Goal: Find specific page/section: Find specific page/section

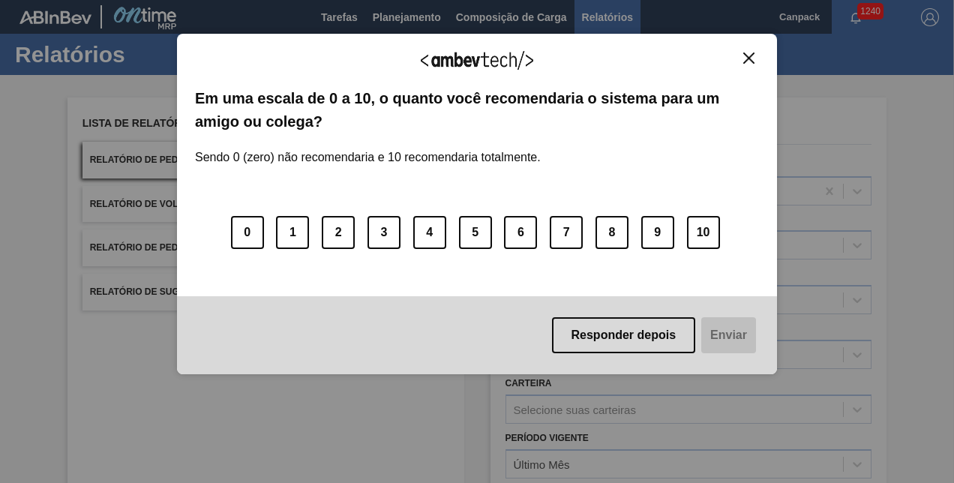
click at [747, 57] on img "Close" at bounding box center [748, 57] width 11 height 11
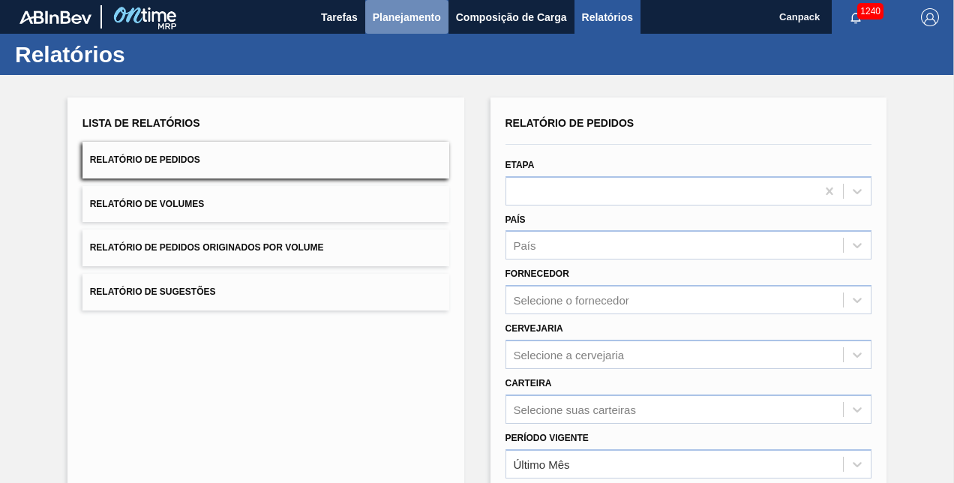
click at [403, 22] on span "Planejamento" at bounding box center [407, 17] width 68 height 18
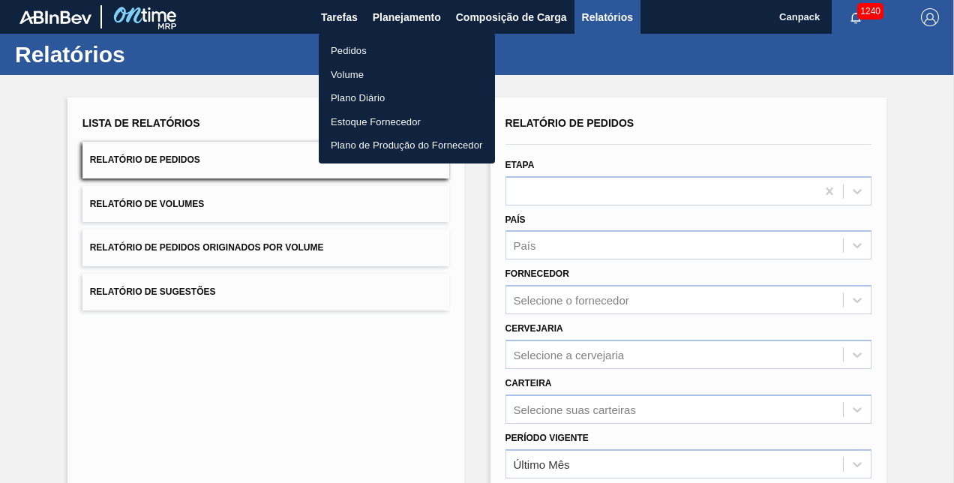
click at [363, 46] on li "Pedidos" at bounding box center [407, 51] width 176 height 24
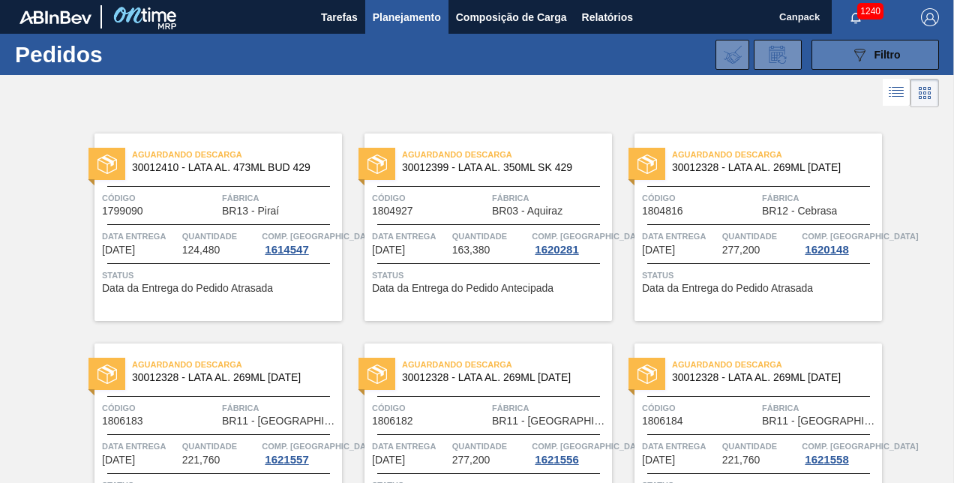
click at [840, 53] on button "089F7B8B-B2A5-4AFE-B5C0-19BA573D28AC Filtro" at bounding box center [874, 55] width 127 height 30
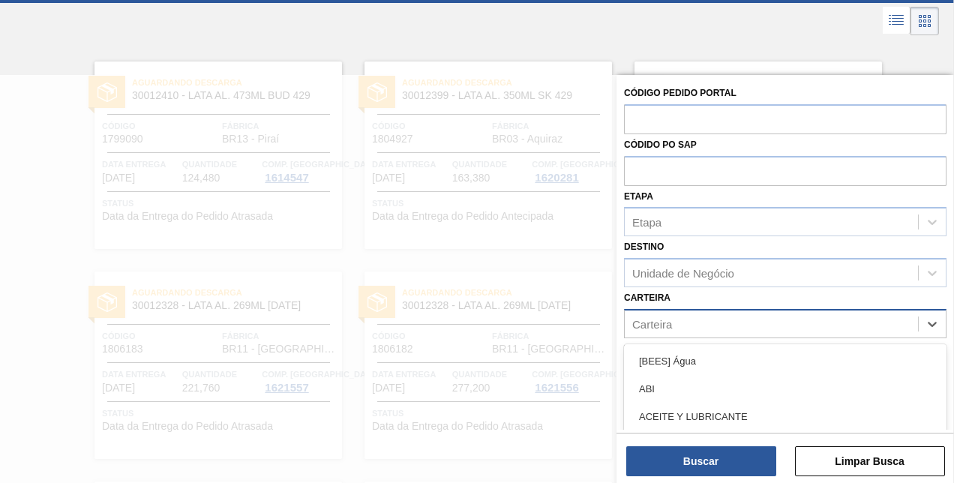
click at [670, 322] on div "Carteira" at bounding box center [652, 323] width 40 height 13
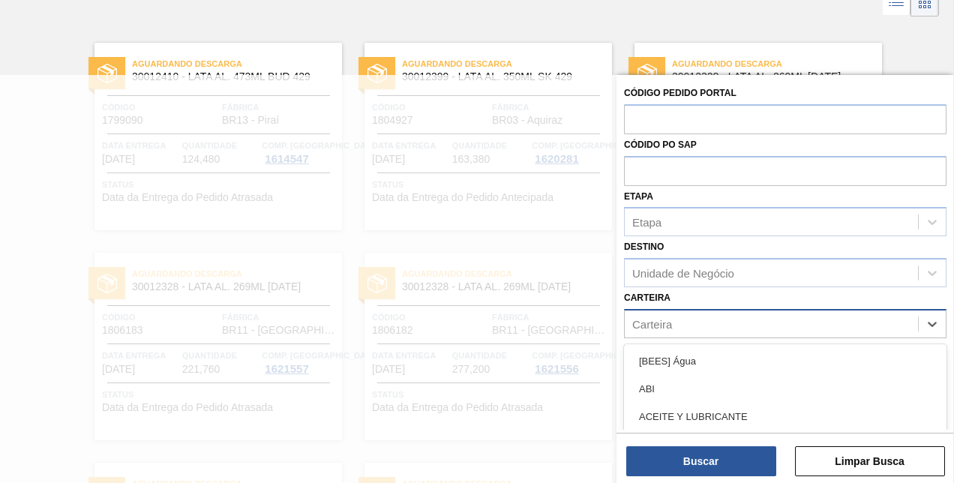
scroll to position [91, 0]
type input "tampa de"
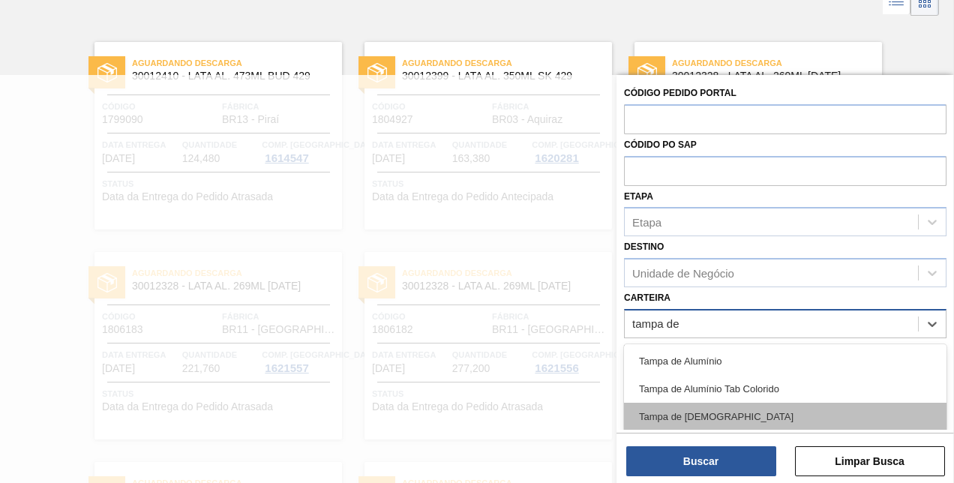
click at [673, 415] on div "Tampa de [DEMOGRAPHIC_DATA]" at bounding box center [785, 417] width 322 height 28
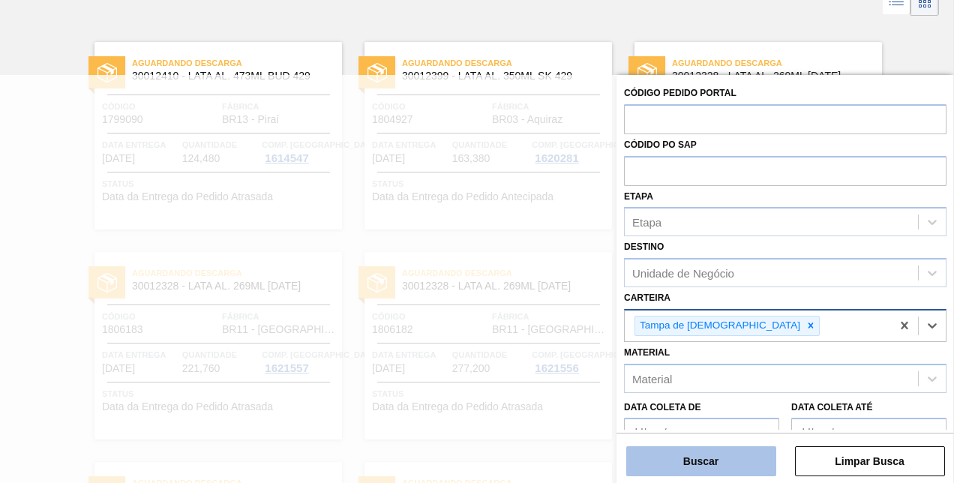
click at [696, 459] on button "Buscar" at bounding box center [701, 461] width 150 height 30
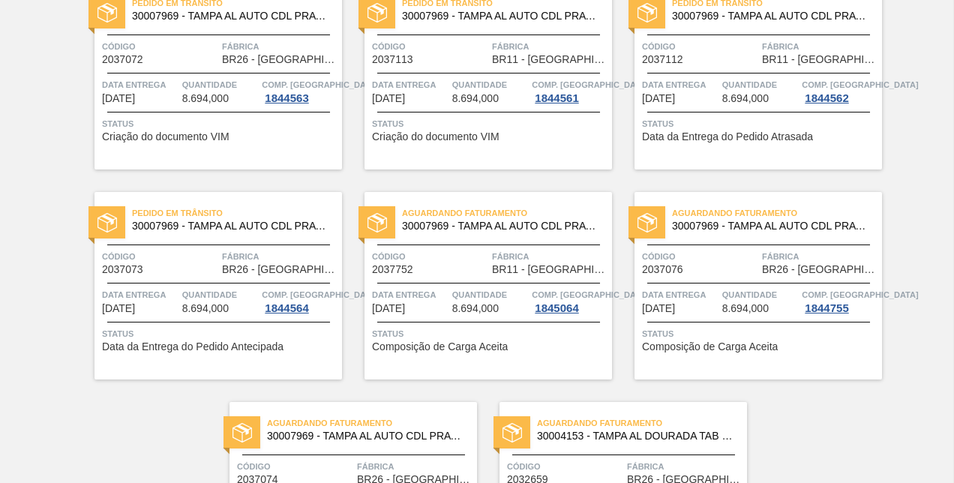
scroll to position [1153, 0]
